Goal: Task Accomplishment & Management: Use online tool/utility

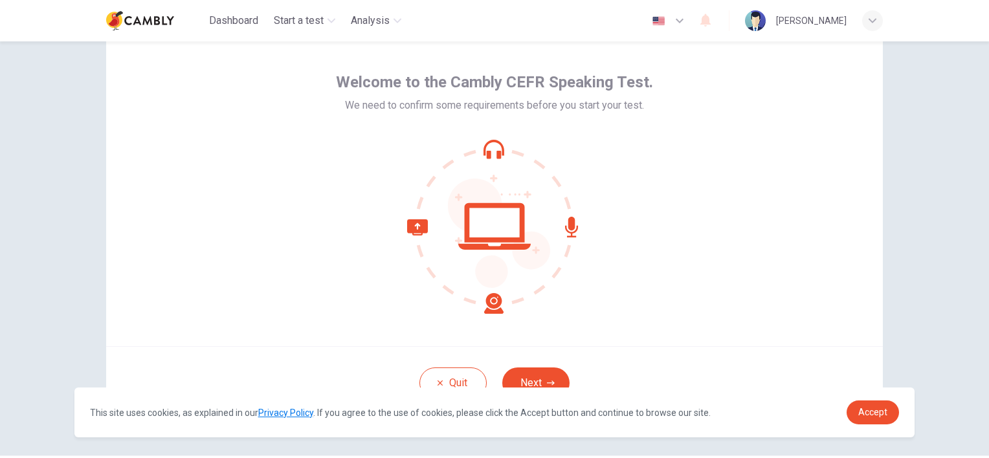
scroll to position [65, 0]
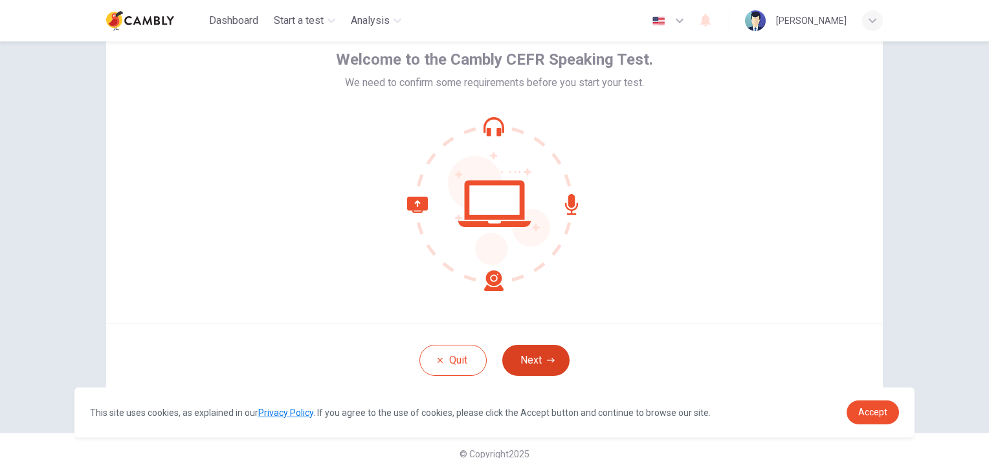
click at [547, 361] on icon "button" at bounding box center [551, 361] width 8 height 8
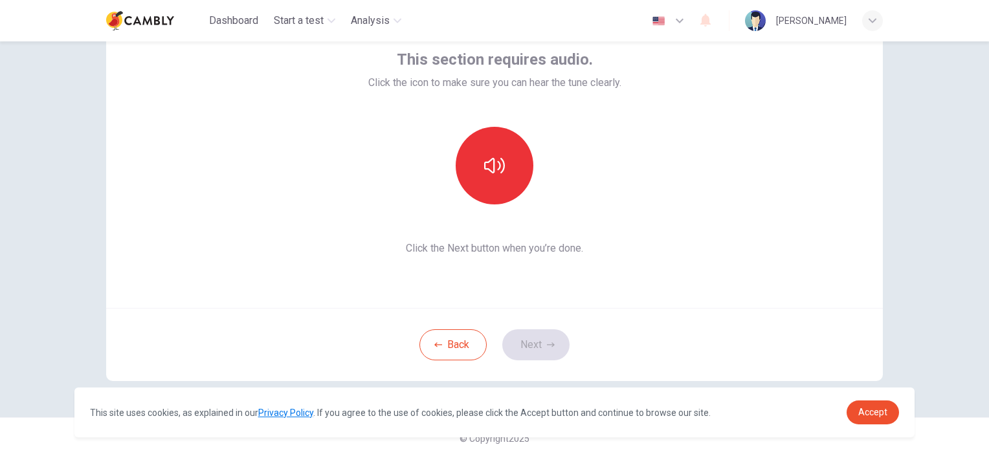
scroll to position [16, 0]
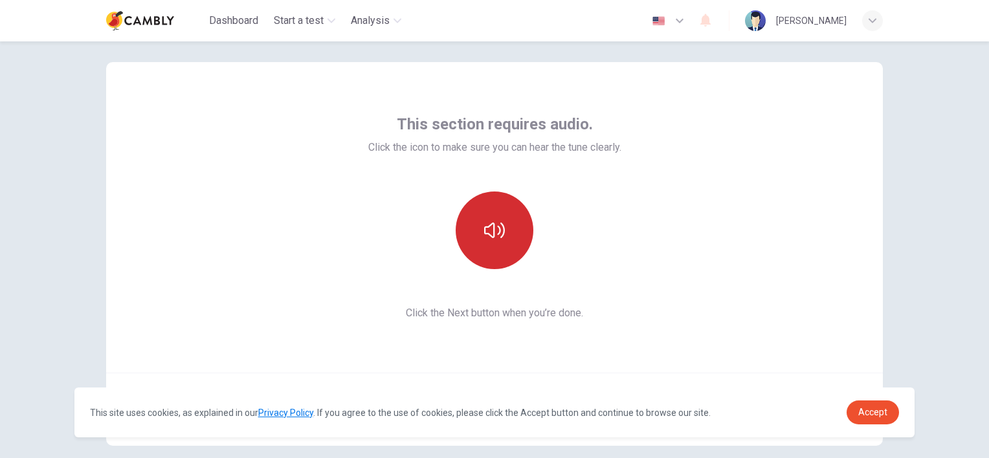
click at [499, 238] on icon "button" at bounding box center [494, 230] width 21 height 21
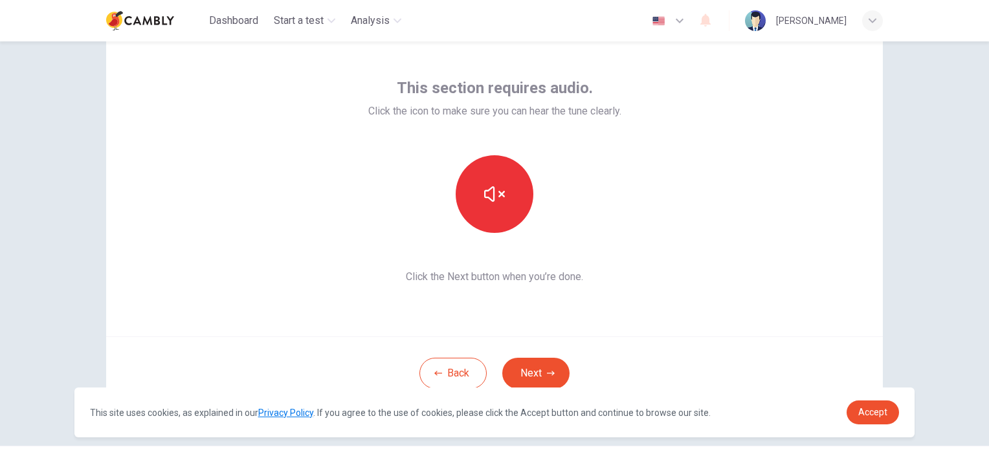
scroll to position [80, 0]
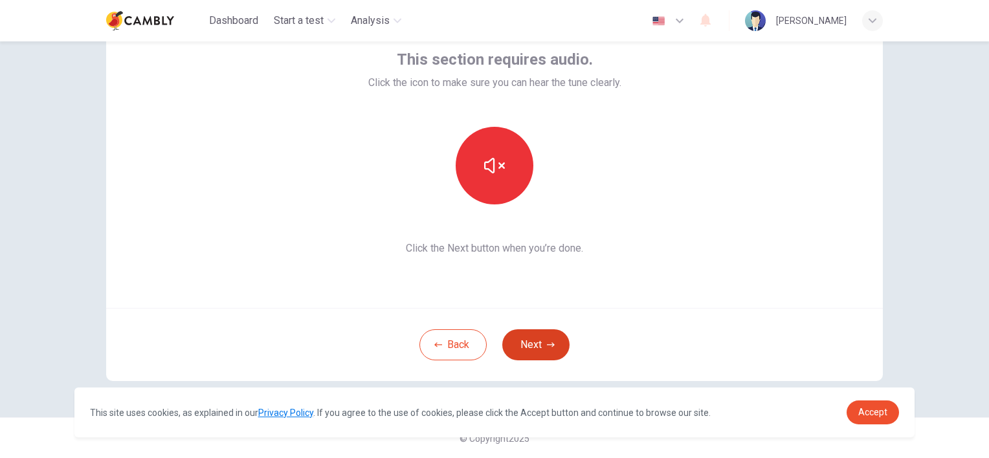
click at [537, 343] on button "Next" at bounding box center [536, 345] width 67 height 31
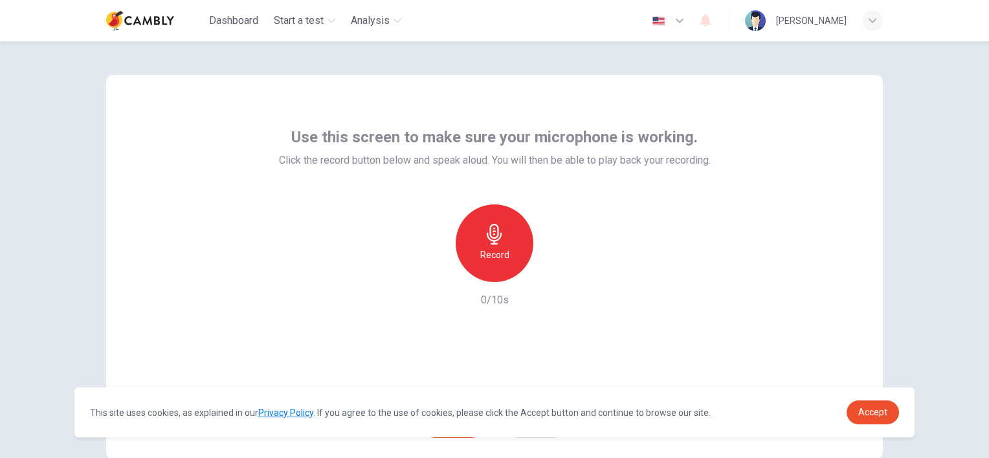
scroll to position [0, 0]
click at [496, 249] on div "Record" at bounding box center [495, 246] width 78 height 78
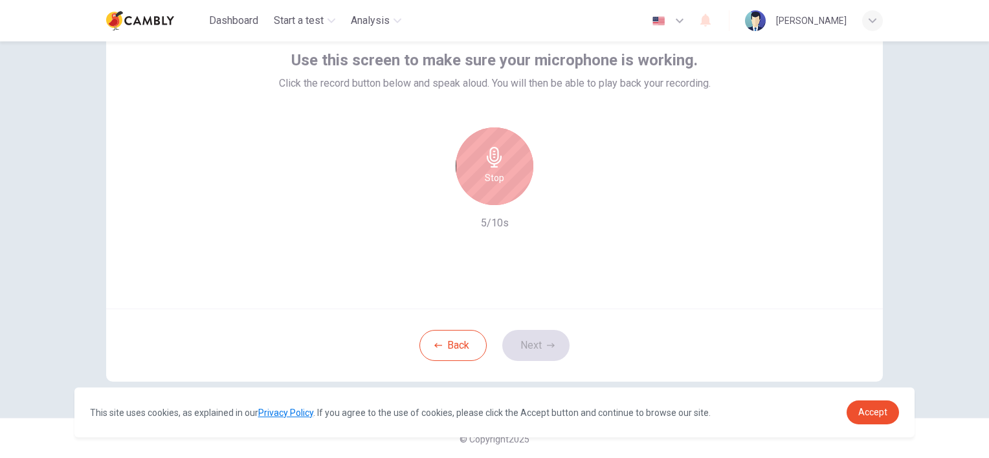
scroll to position [80, 0]
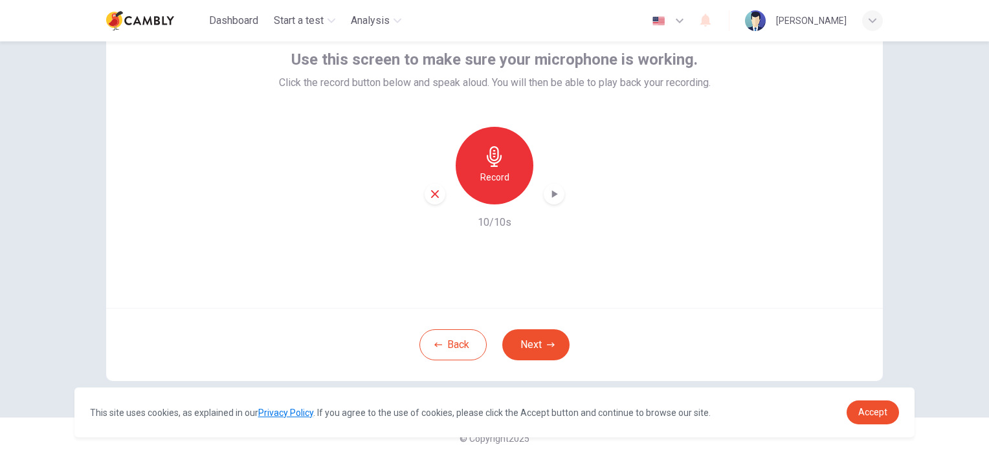
click at [554, 202] on div "button" at bounding box center [554, 194] width 21 height 21
click at [534, 342] on button "Next" at bounding box center [536, 345] width 67 height 31
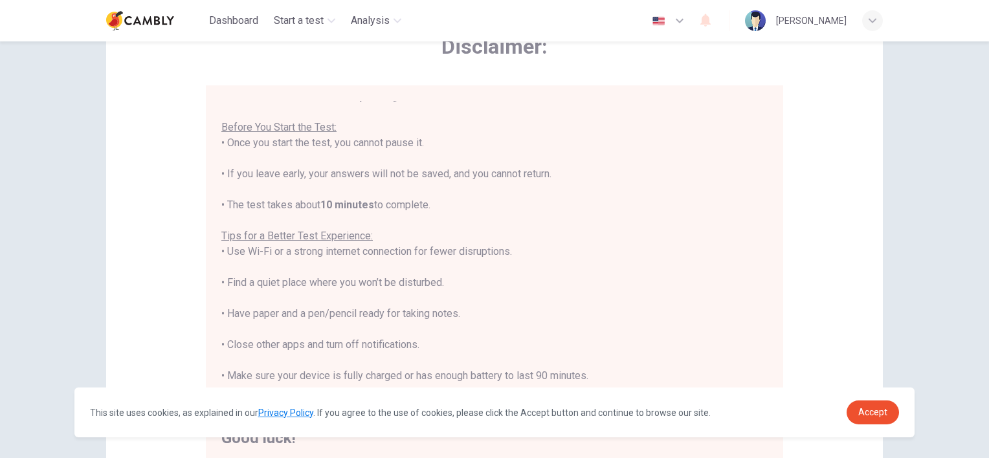
scroll to position [15, 0]
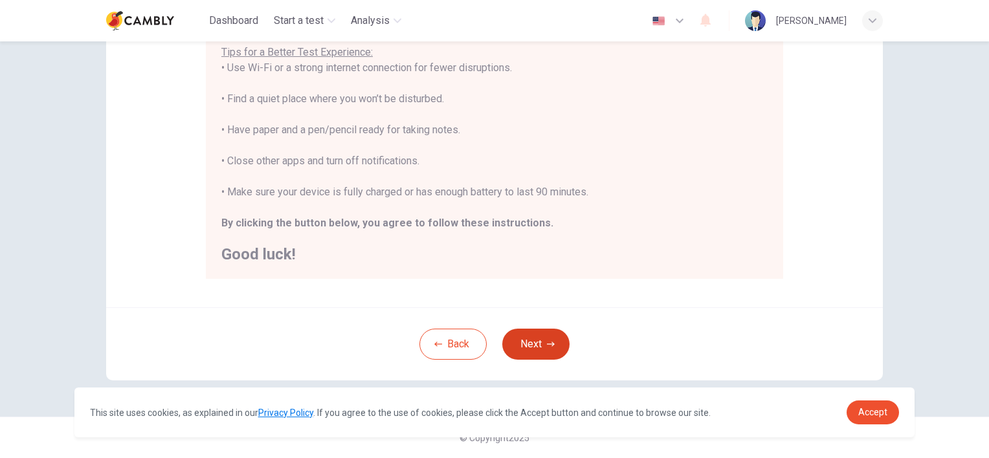
click at [523, 338] on button "Next" at bounding box center [536, 344] width 67 height 31
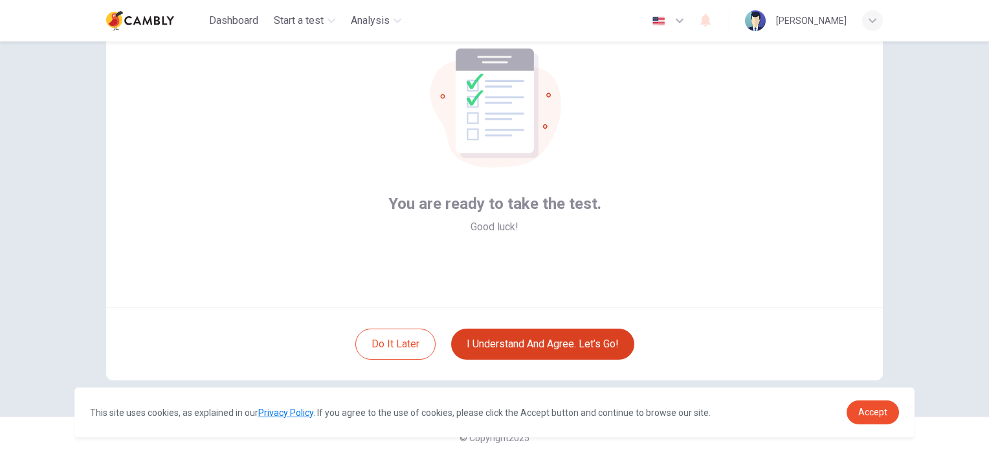
scroll to position [80, 0]
click at [543, 341] on button "I understand and agree. Let’s go!" at bounding box center [542, 345] width 183 height 31
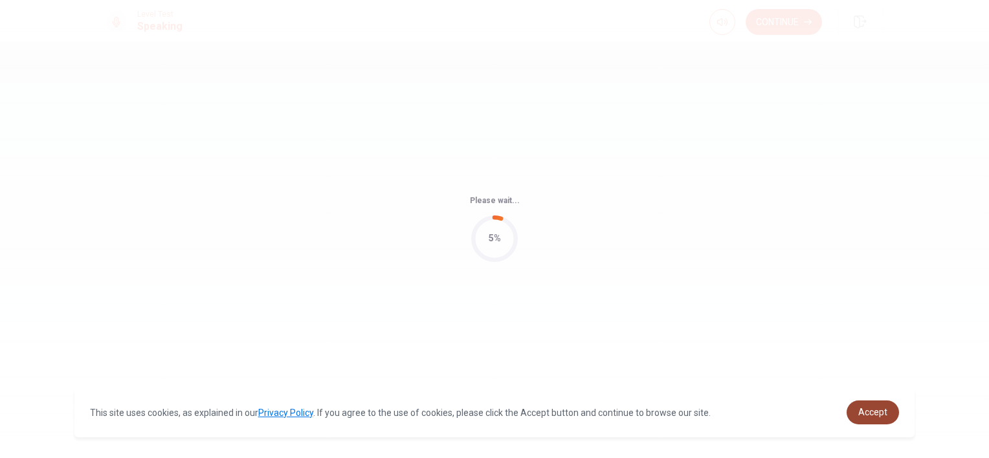
click at [879, 411] on span "Accept" at bounding box center [873, 412] width 29 height 10
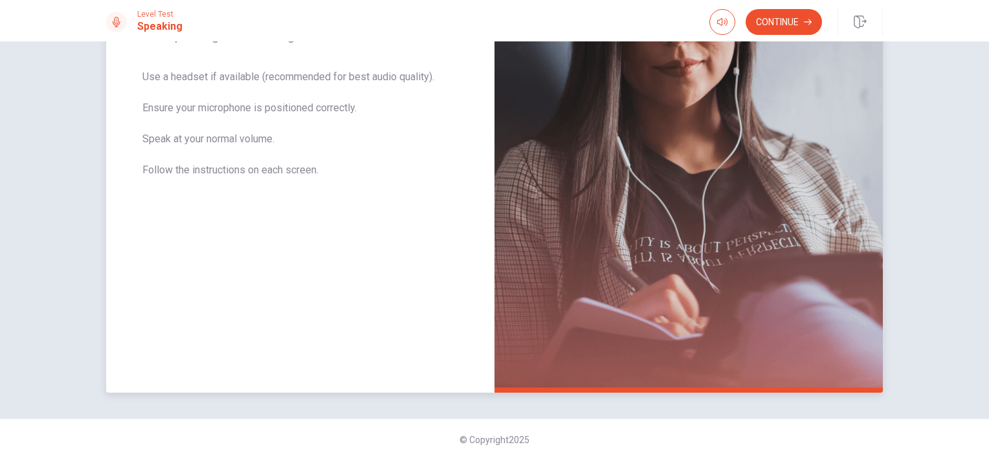
scroll to position [241, 0]
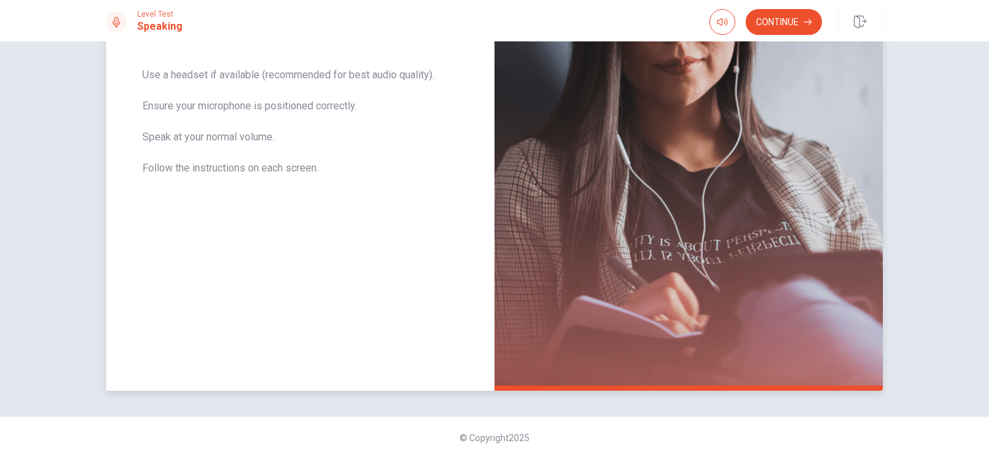
click at [655, 217] on img at bounding box center [689, 108] width 389 height 565
click at [425, 205] on div "The Speaking Test will begin soon. Use a headset if available (recommended for …" at bounding box center [300, 108] width 389 height 565
click at [774, 16] on button "Continue" at bounding box center [784, 22] width 76 height 26
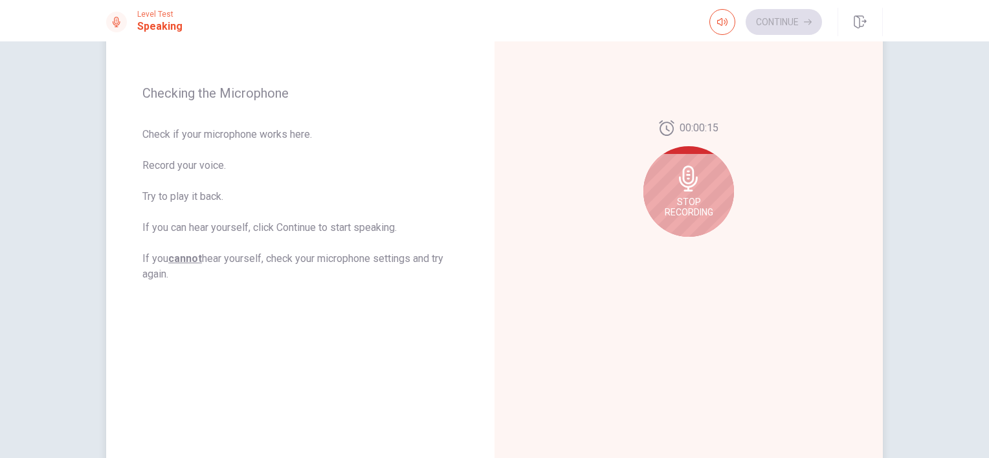
scroll to position [111, 0]
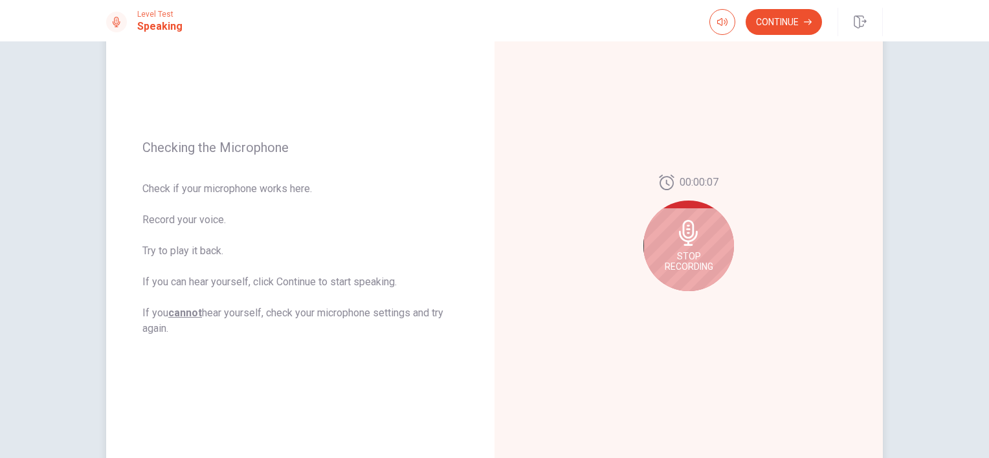
click at [695, 252] on span "Stop Recording" at bounding box center [689, 261] width 49 height 21
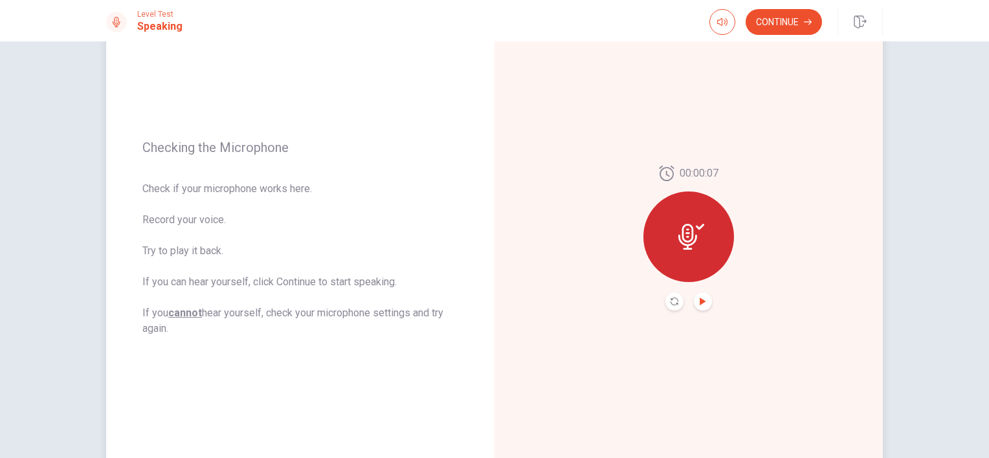
click at [703, 301] on icon "Play Audio" at bounding box center [703, 302] width 6 height 8
click at [769, 22] on button "Continue" at bounding box center [784, 22] width 76 height 26
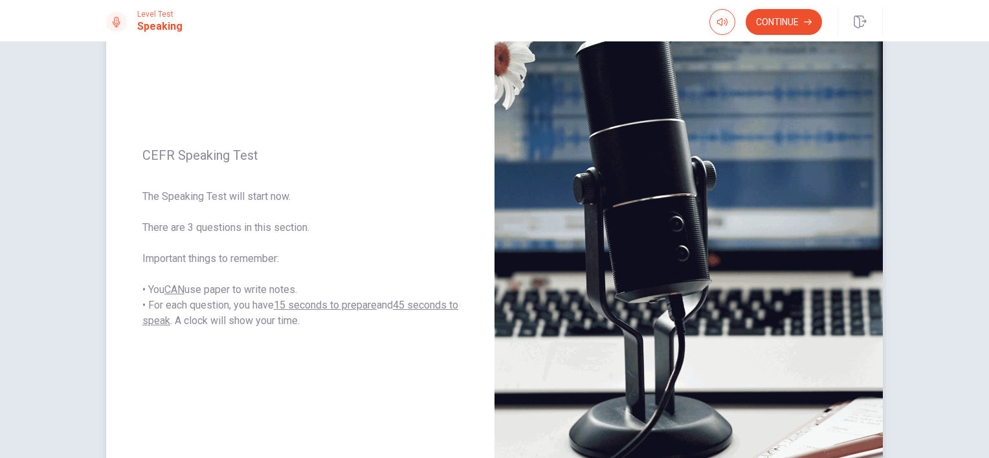
scroll to position [241, 0]
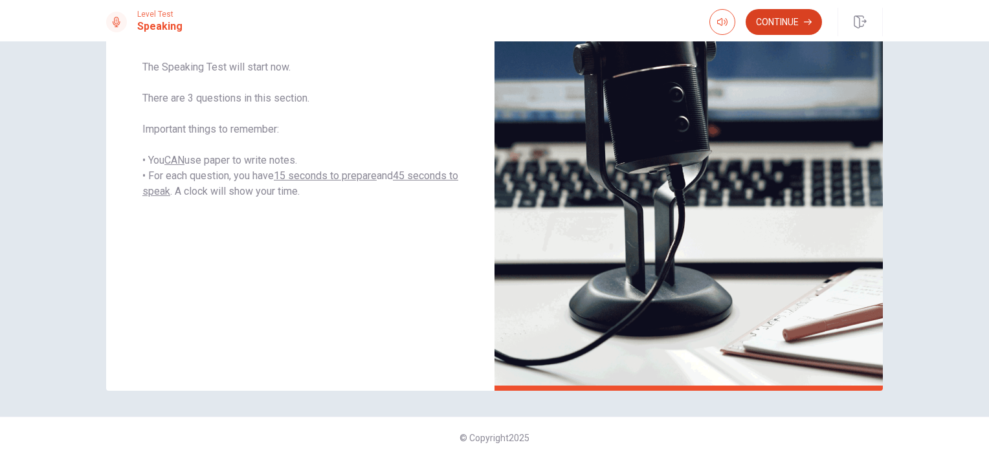
click at [780, 14] on button "Continue" at bounding box center [784, 22] width 76 height 26
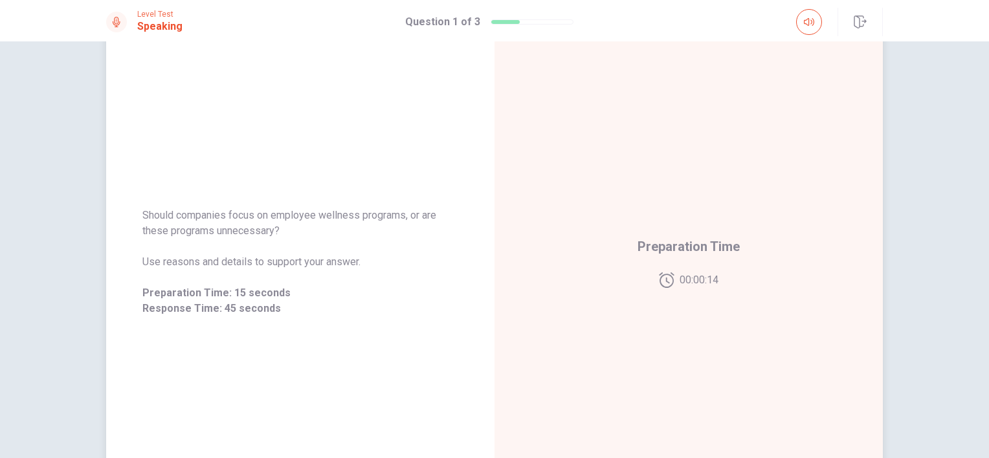
scroll to position [65, 0]
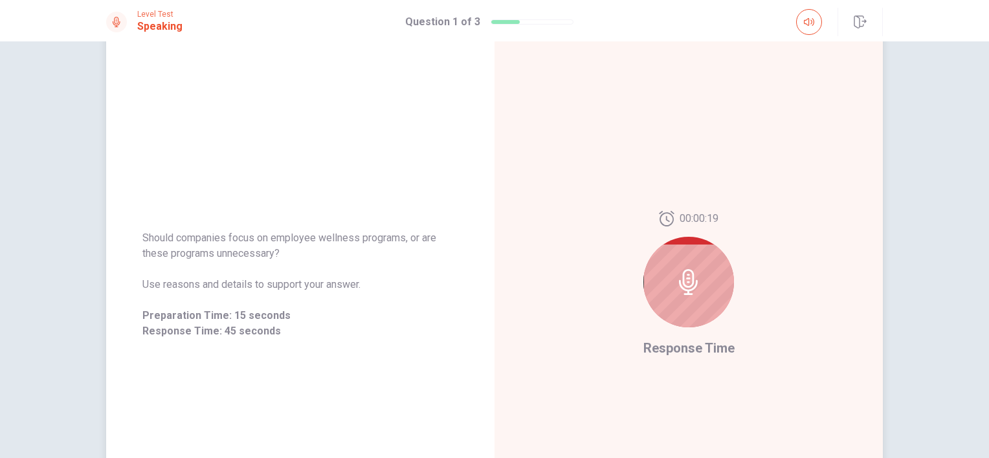
click at [691, 280] on icon at bounding box center [689, 282] width 26 height 26
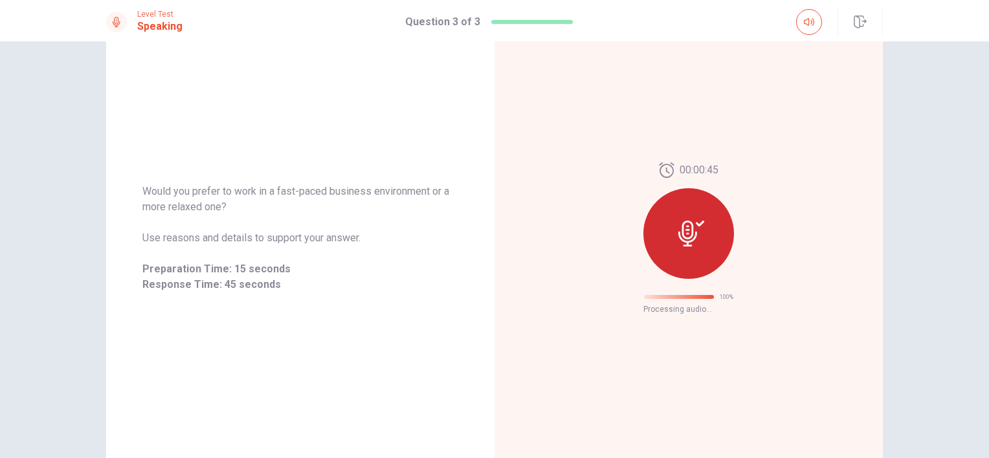
scroll to position [13, 0]
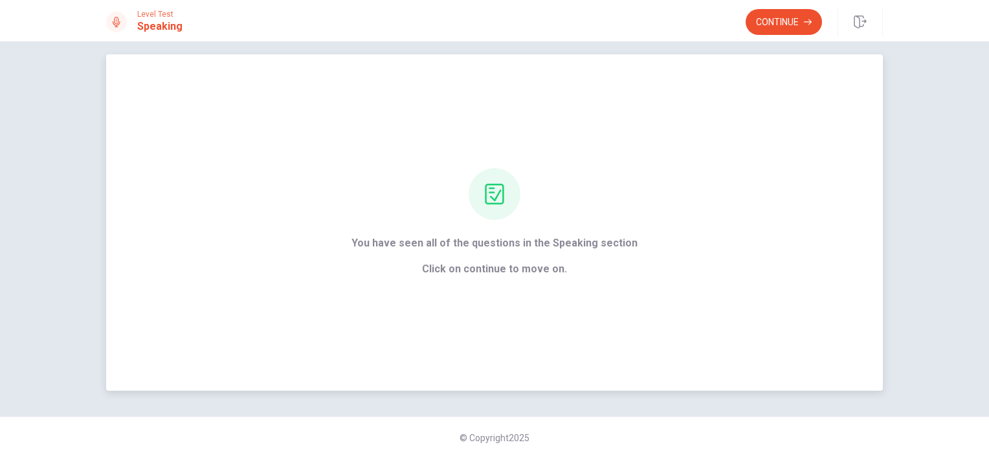
drag, startPoint x: 503, startPoint y: 272, endPoint x: 518, endPoint y: 286, distance: 20.2
click at [515, 282] on div "You have seen all of the questions in the Speaking section Click on continue to…" at bounding box center [494, 222] width 777 height 337
click at [778, 28] on button "Continue" at bounding box center [784, 22] width 76 height 26
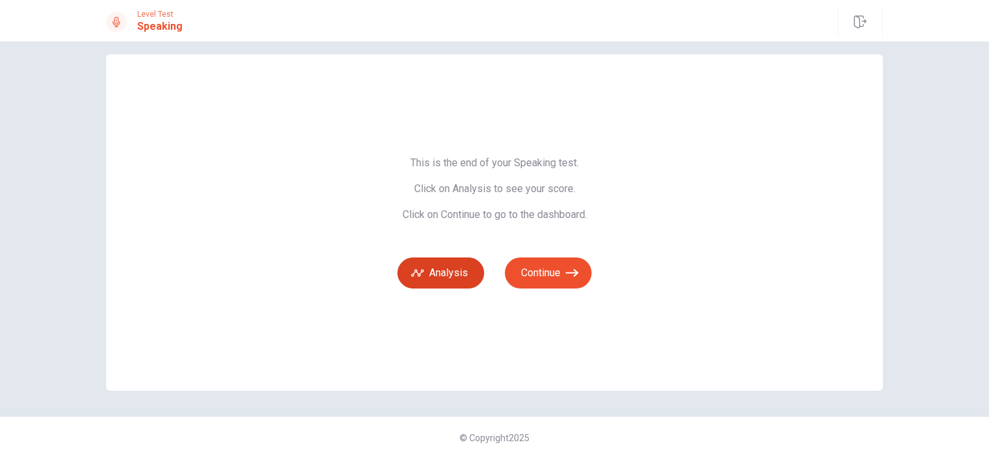
click at [424, 267] on button "Analysis" at bounding box center [441, 273] width 87 height 31
